Goal: Information Seeking & Learning: Learn about a topic

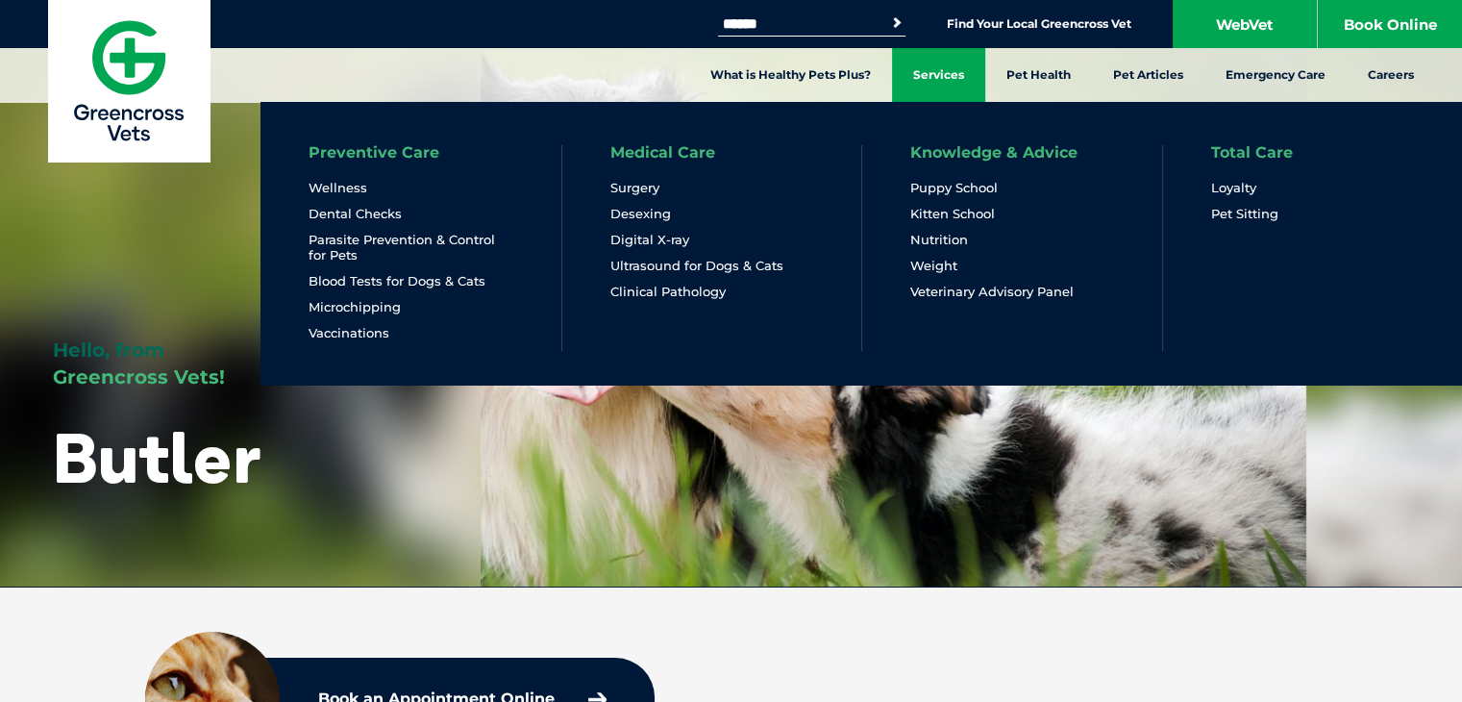
click at [965, 78] on link "Services" at bounding box center [938, 75] width 93 height 54
click at [331, 325] on link "Vaccinations" at bounding box center [349, 333] width 81 height 16
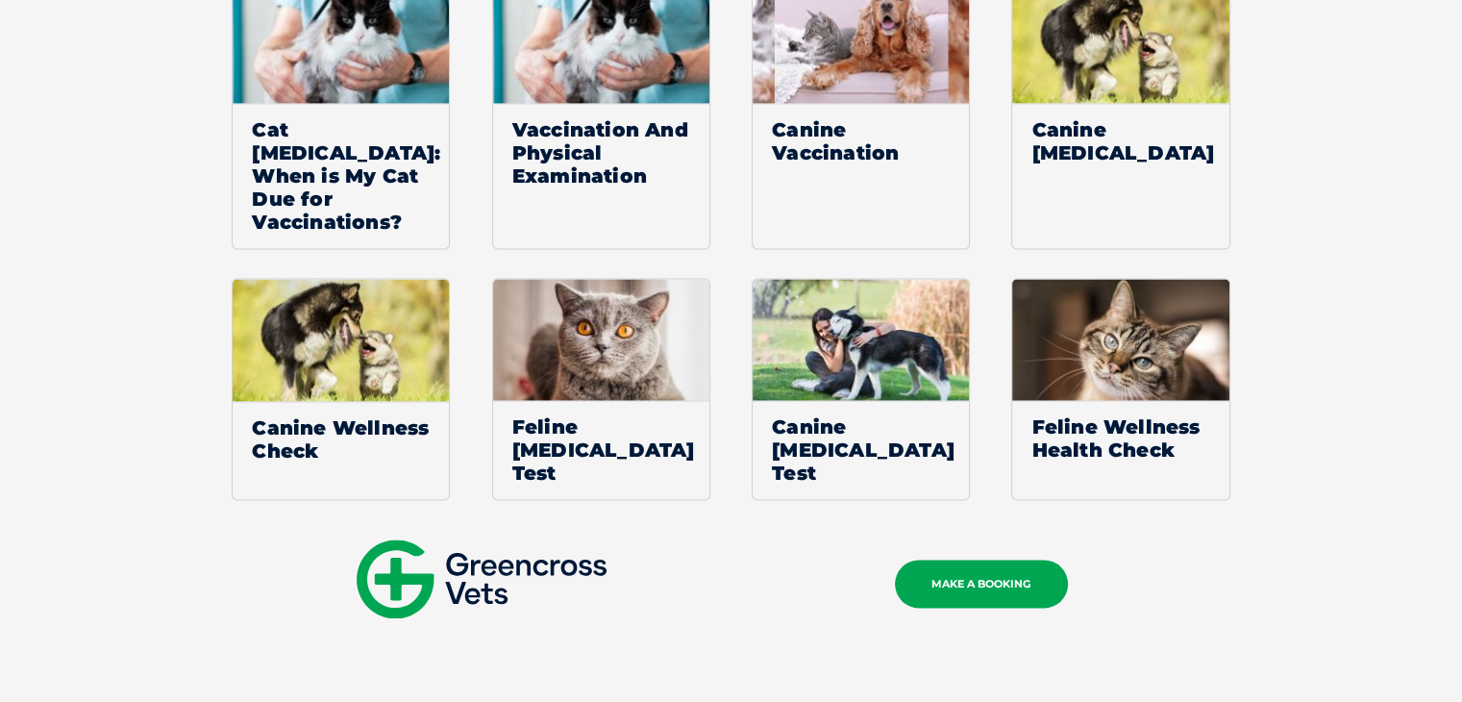
scroll to position [2979, 0]
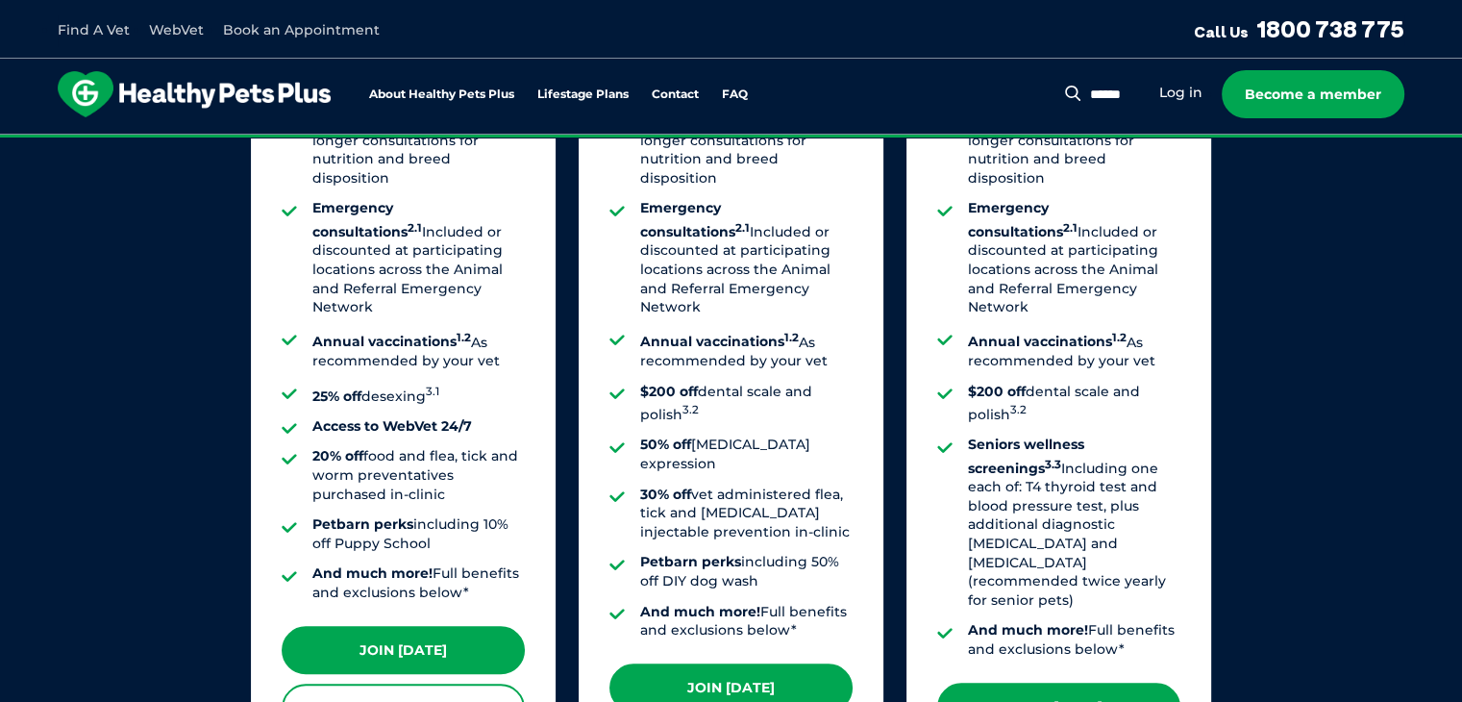
scroll to position [1634, 0]
